Goal: Transaction & Acquisition: Purchase product/service

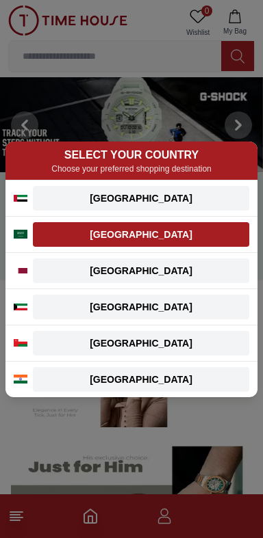
click at [190, 238] on div "[GEOGRAPHIC_DATA]" at bounding box center [141, 235] width 200 height 14
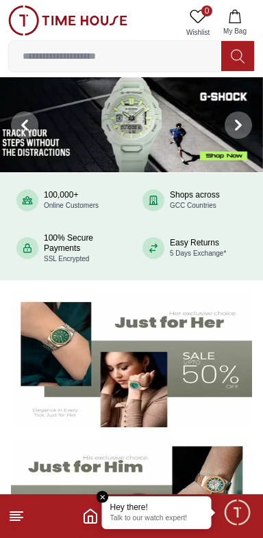
click at [90, 520] on icon "Home" at bounding box center [90, 516] width 16 height 16
click at [14, 520] on line at bounding box center [15, 520] width 10 height 0
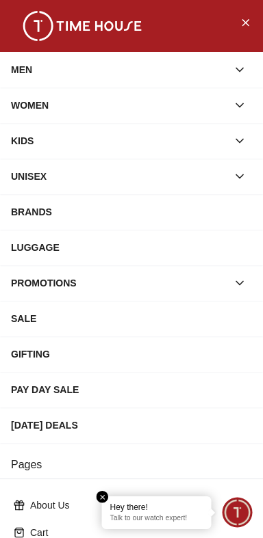
click at [29, 75] on div "MEN" at bounding box center [119, 69] width 216 height 25
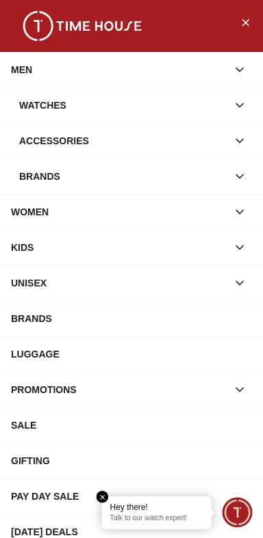
click at [29, 110] on div "Watches" at bounding box center [123, 105] width 208 height 25
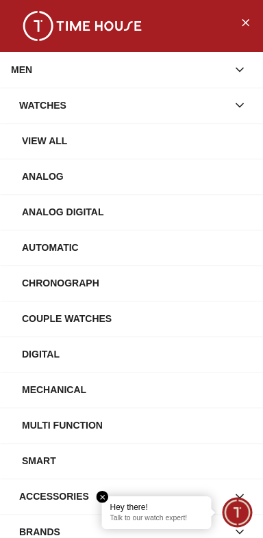
click at [35, 142] on div "View All" at bounding box center [137, 141] width 230 height 25
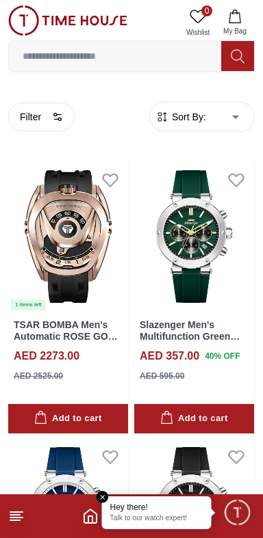
click at [100, 493] on em "Close tooltip" at bounding box center [102, 497] width 12 height 12
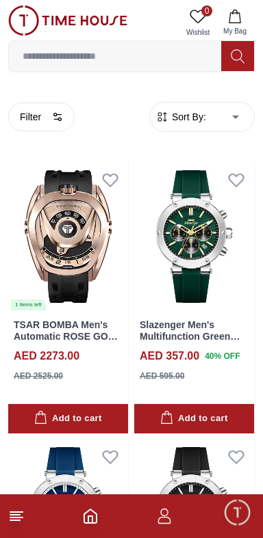
click at [16, 520] on line at bounding box center [15, 520] width 10 height 0
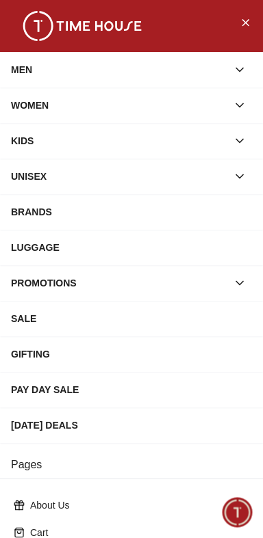
click at [29, 110] on div "WOMEN" at bounding box center [119, 105] width 216 height 25
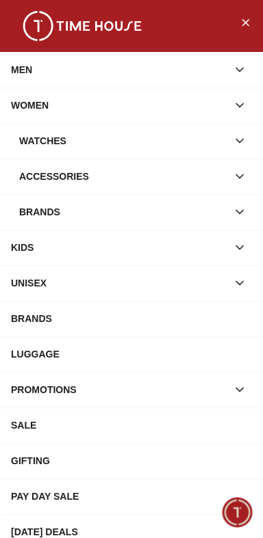
click at [21, 68] on div "MEN" at bounding box center [119, 69] width 216 height 25
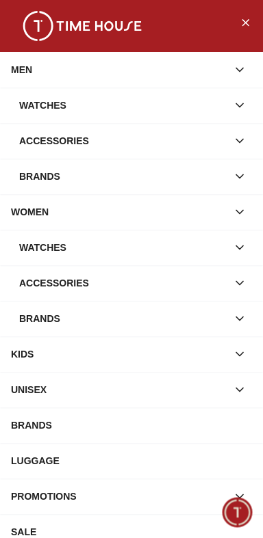
click at [42, 150] on div "Accessories" at bounding box center [123, 141] width 208 height 25
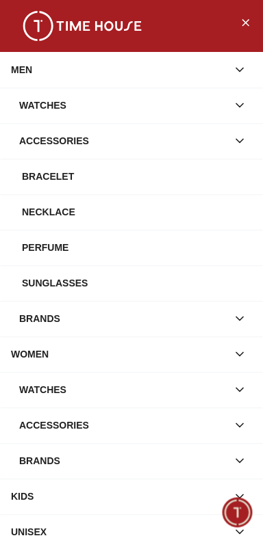
click at [41, 180] on div "Bracelet" at bounding box center [137, 176] width 230 height 25
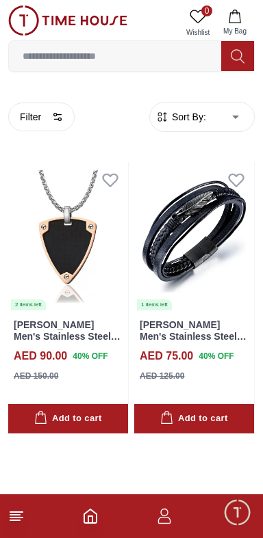
click at [10, 433] on html "100% Genuine products with International Warranty Shop From UAE | العربية | Cur…" at bounding box center [131, 216] width 263 height 433
click at [90, 520] on icon "Home" at bounding box center [90, 516] width 16 height 16
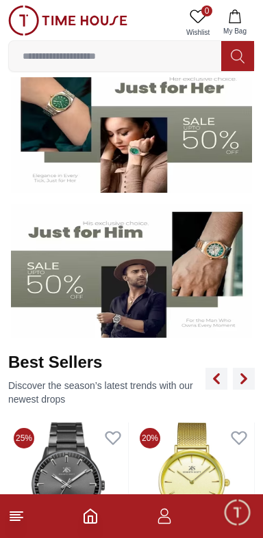
scroll to position [235, 0]
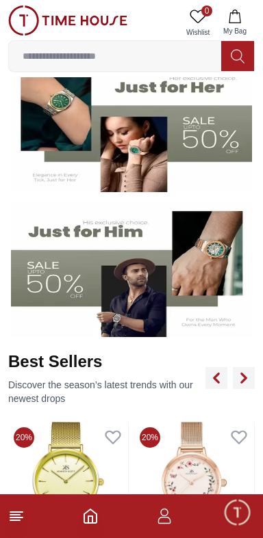
click at [74, 288] on img at bounding box center [131, 270] width 241 height 134
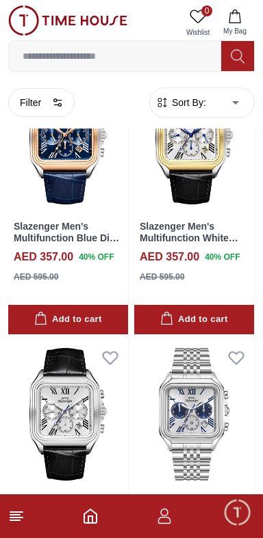
scroll to position [1206, 0]
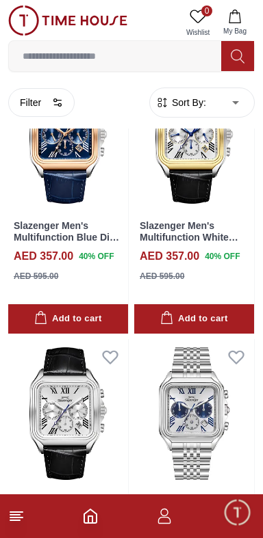
click at [206, 97] on body "100% Genuine products with International Warranty Shop From UAE | العربية | Cur…" at bounding box center [131, 272] width 263 height 2957
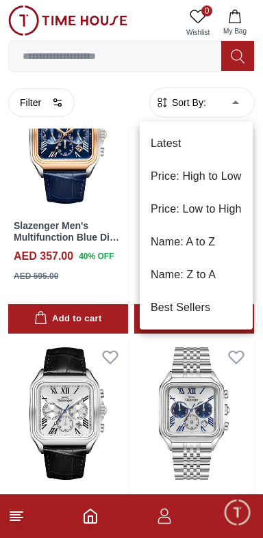
click at [166, 213] on li "Price: Low to High" at bounding box center [195, 209] width 113 height 33
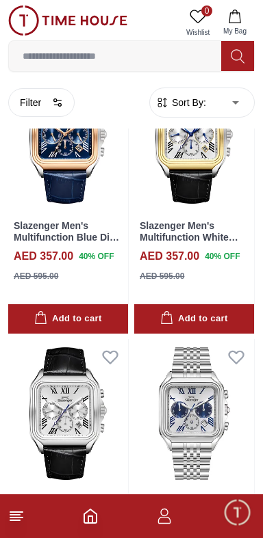
type input "*"
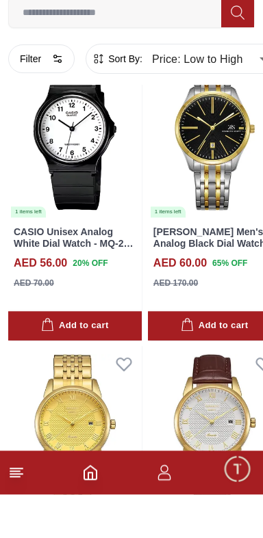
scroll to position [1243, 0]
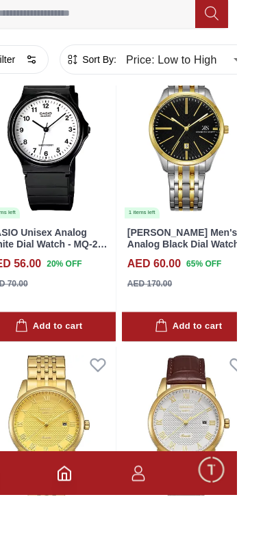
click at [172, 524] on icon "button" at bounding box center [164, 516] width 16 height 16
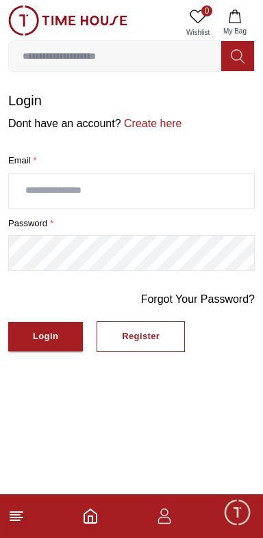
click at [53, 186] on input "text" at bounding box center [131, 191] width 245 height 34
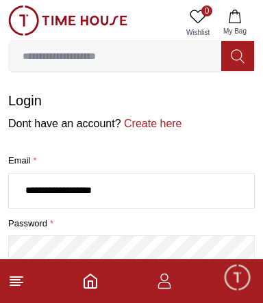
type input "**********"
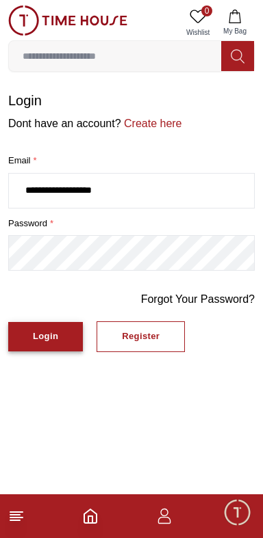
click at [46, 337] on div "Login" at bounding box center [45, 337] width 25 height 16
